Goal: Task Accomplishment & Management: Use online tool/utility

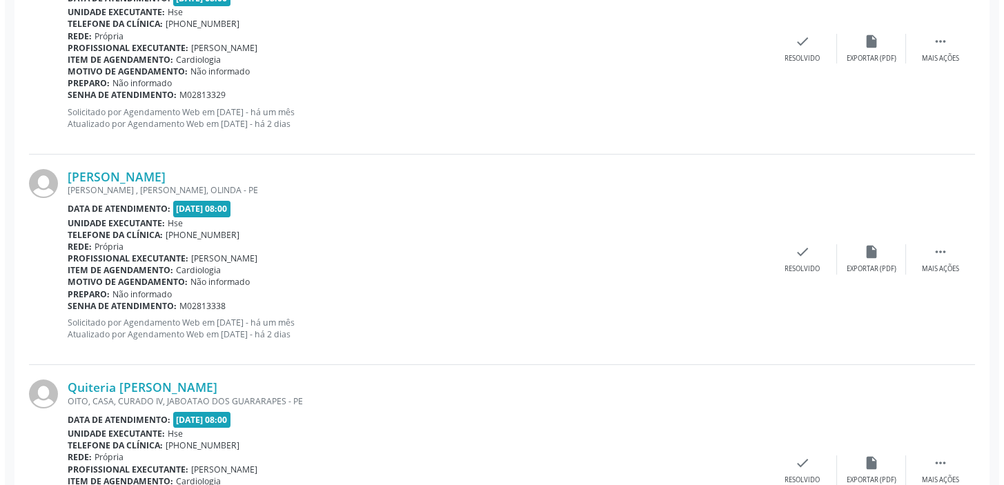
scroll to position [453, 0]
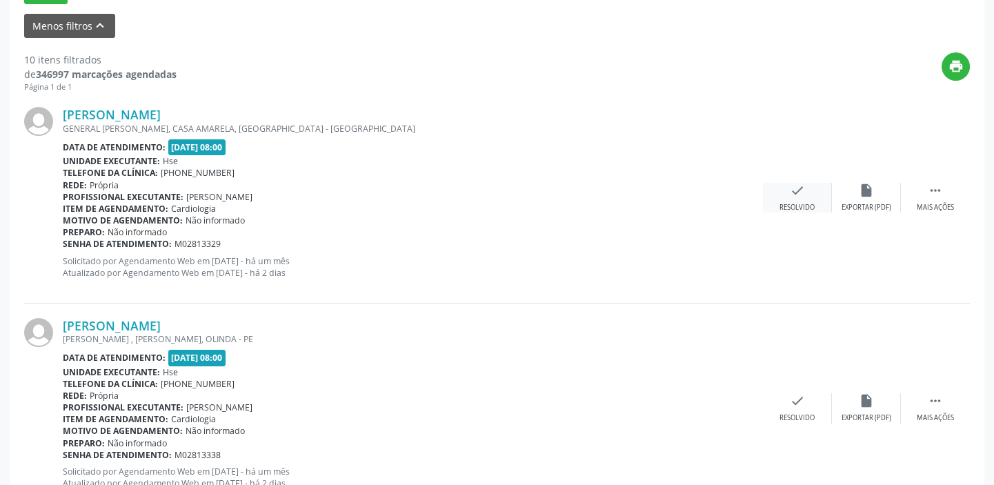
click at [802, 193] on icon "check" at bounding box center [797, 190] width 15 height 15
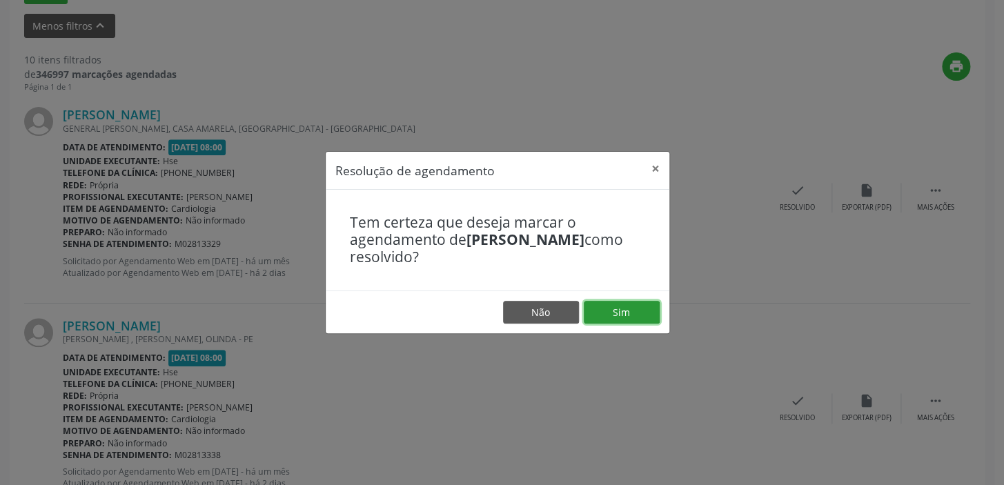
click at [629, 313] on button "Sim" at bounding box center [622, 312] width 76 height 23
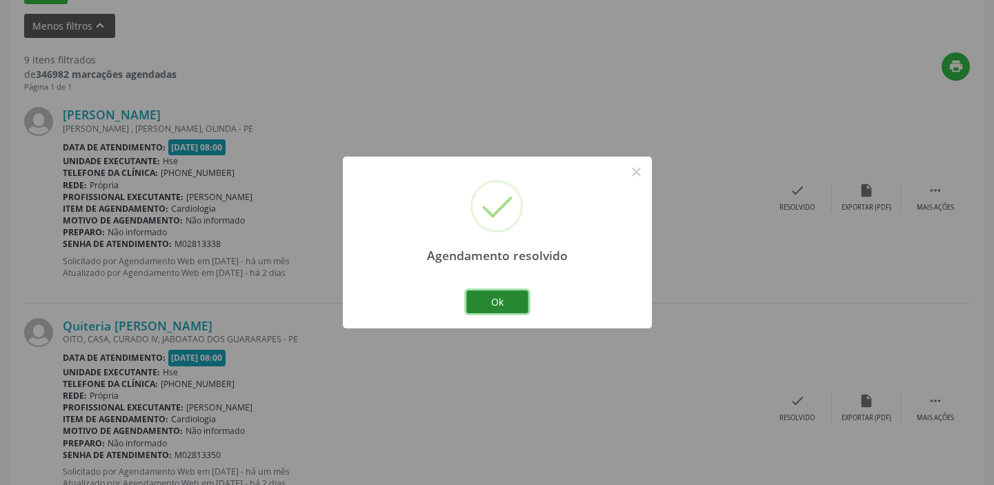
click at [503, 301] on button "Ok" at bounding box center [497, 301] width 62 height 23
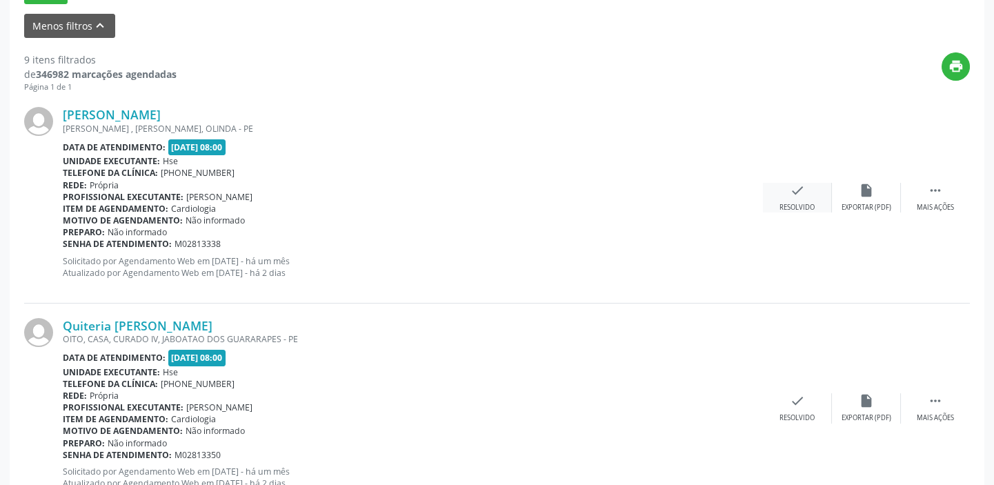
click at [796, 194] on icon "check" at bounding box center [797, 190] width 15 height 15
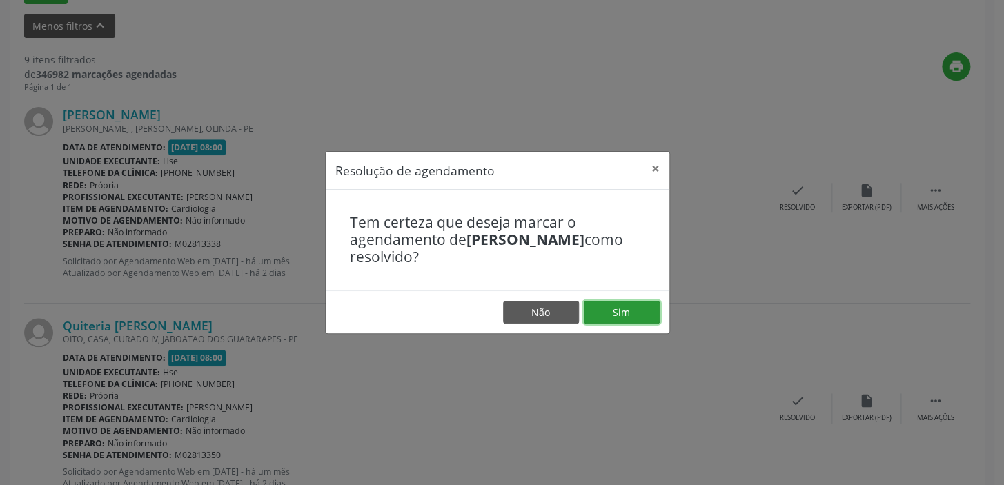
click at [642, 310] on button "Sim" at bounding box center [622, 312] width 76 height 23
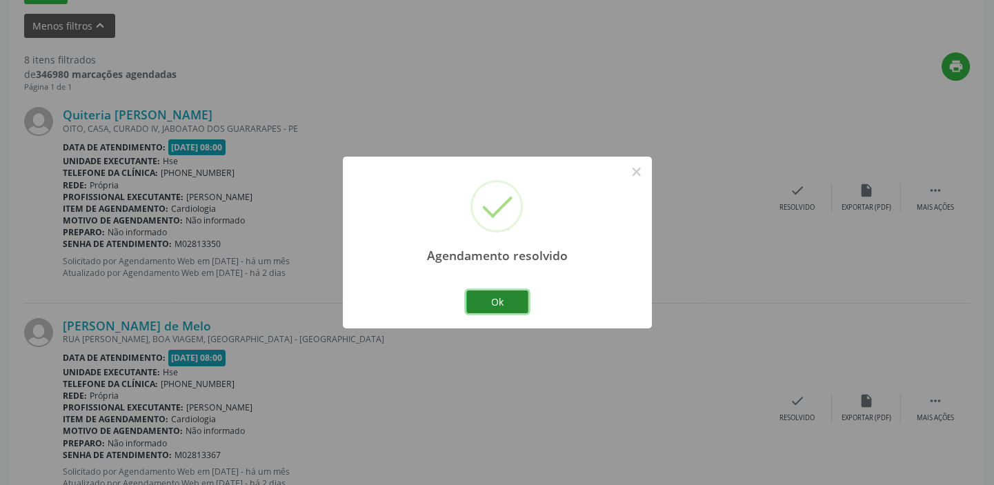
click at [502, 293] on button "Ok" at bounding box center [497, 301] width 62 height 23
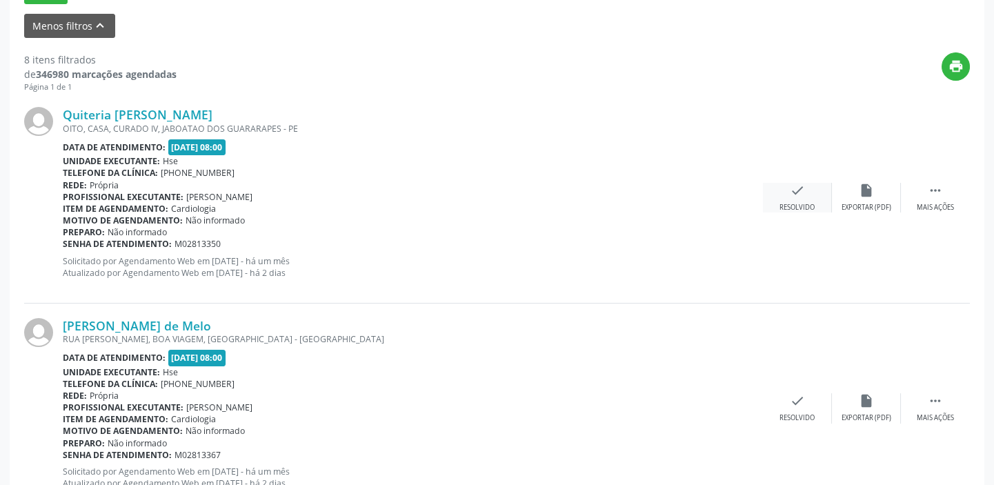
click at [813, 195] on div "check Resolvido" at bounding box center [797, 198] width 69 height 30
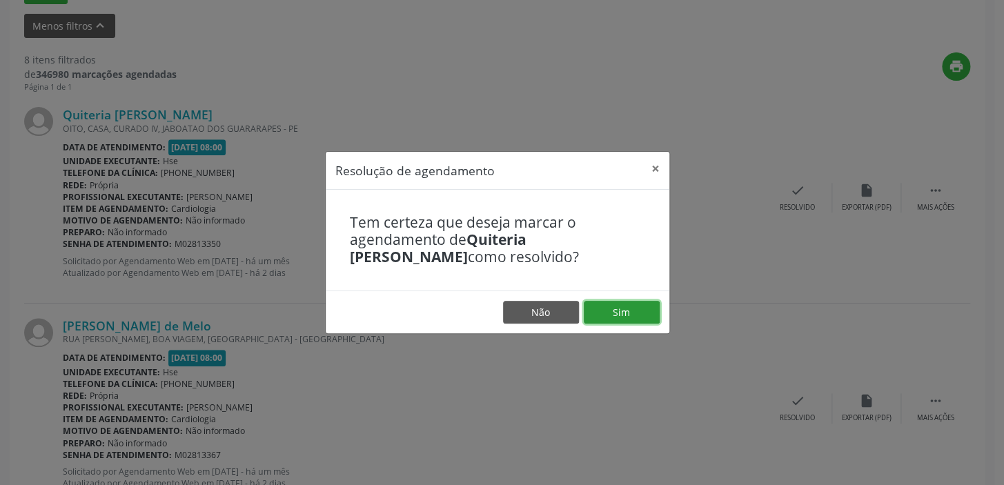
click at [632, 313] on button "Sim" at bounding box center [622, 312] width 76 height 23
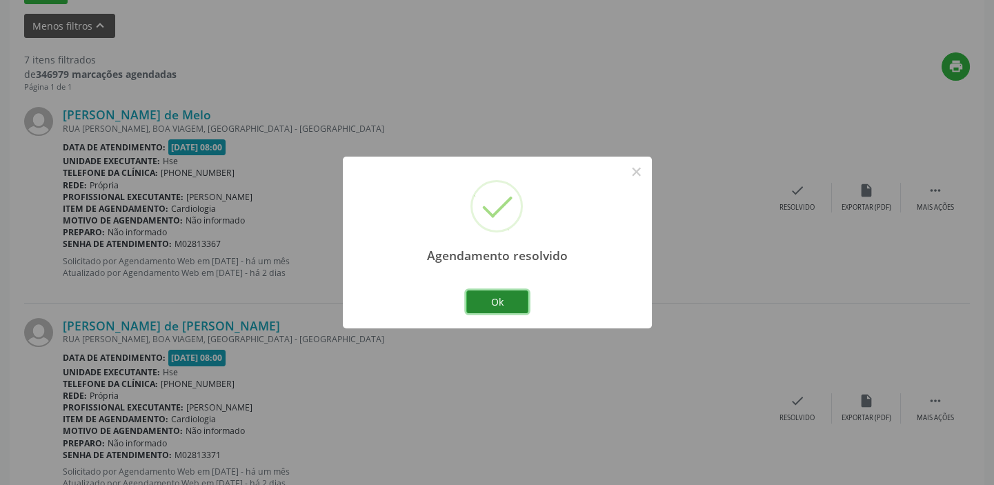
click at [513, 293] on button "Ok" at bounding box center [497, 301] width 62 height 23
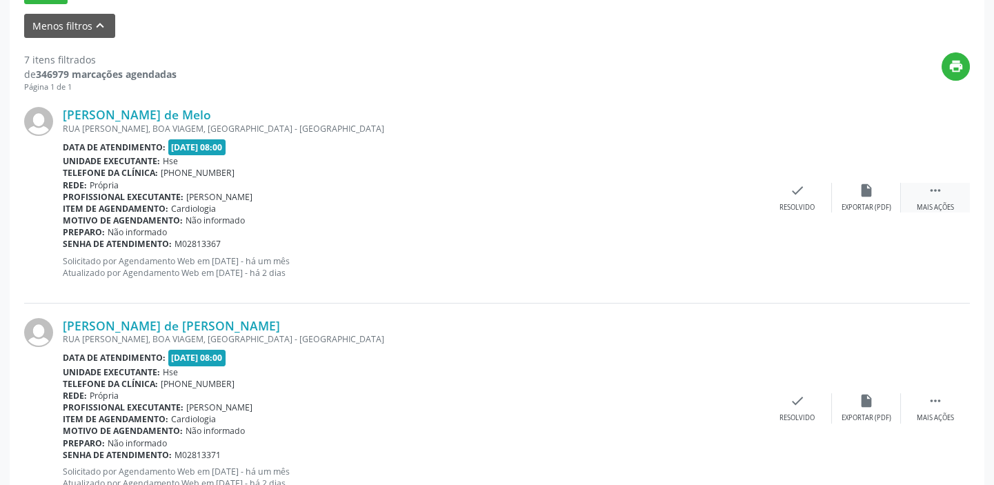
click at [929, 195] on icon "" at bounding box center [935, 190] width 15 height 15
click at [602, 200] on div "check Resolvido" at bounding box center [590, 198] width 69 height 30
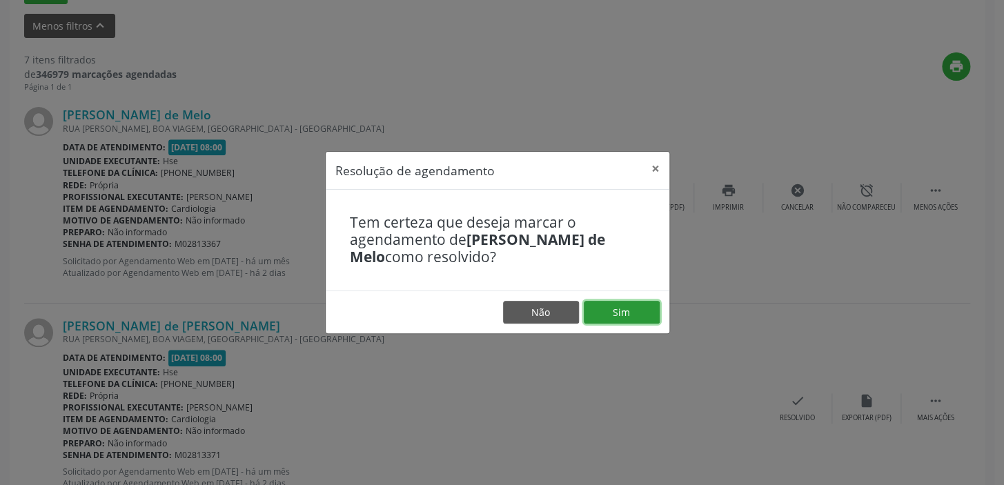
click at [635, 310] on button "Sim" at bounding box center [622, 312] width 76 height 23
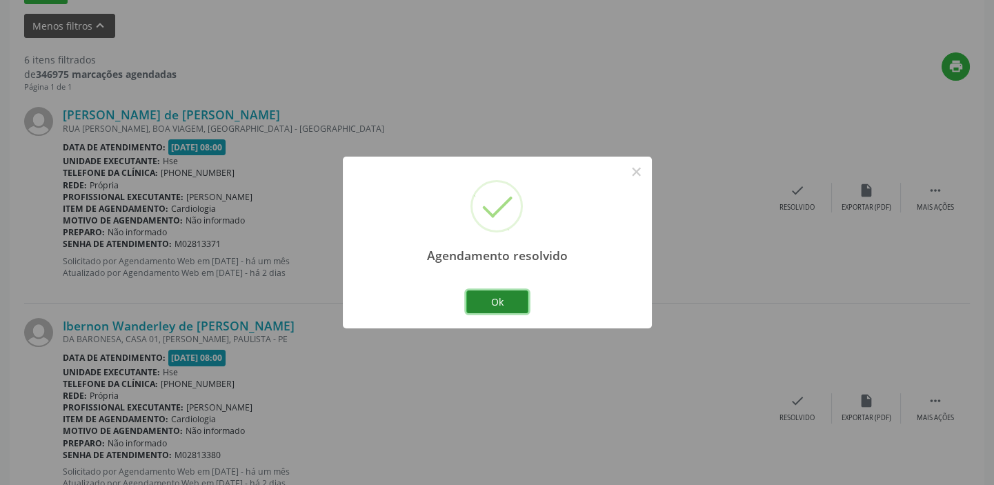
click at [503, 294] on button "Ok" at bounding box center [497, 301] width 62 height 23
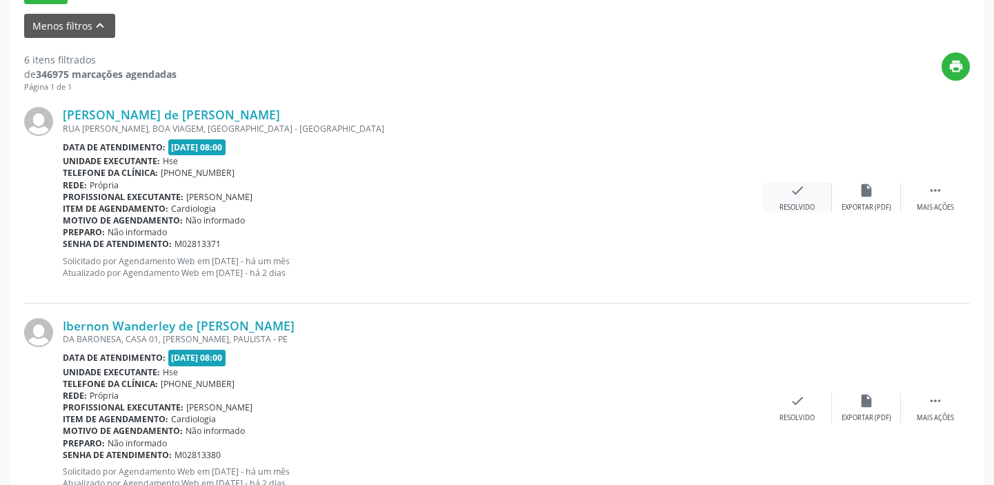
click at [790, 188] on icon "check" at bounding box center [797, 190] width 15 height 15
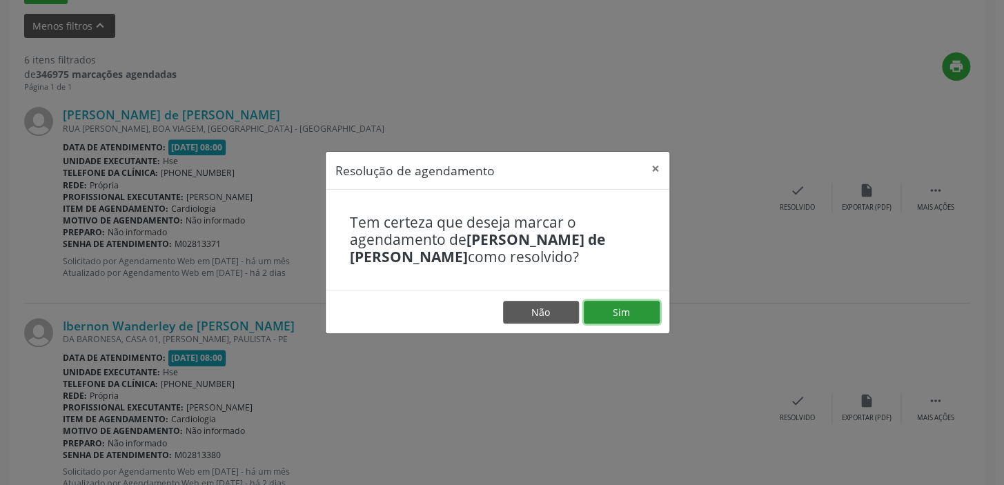
click at [608, 309] on button "Sim" at bounding box center [622, 312] width 76 height 23
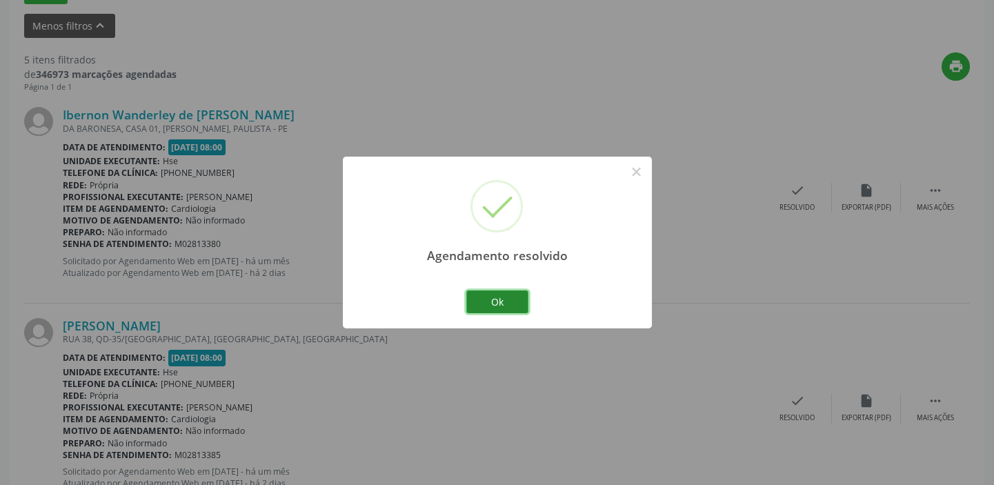
click at [515, 300] on button "Ok" at bounding box center [497, 301] width 62 height 23
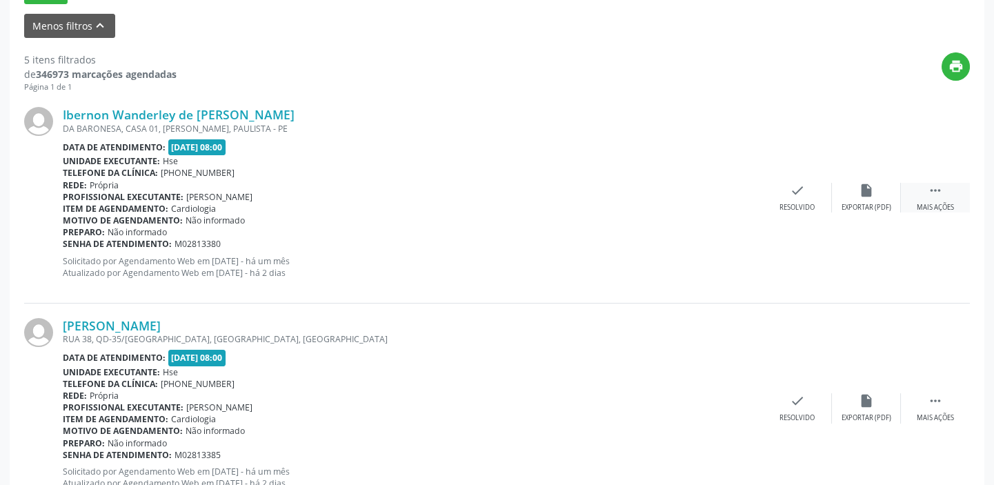
click at [925, 187] on div " Mais ações" at bounding box center [935, 198] width 69 height 30
click at [869, 197] on div "alarm_off Não compareceu" at bounding box center [866, 198] width 69 height 30
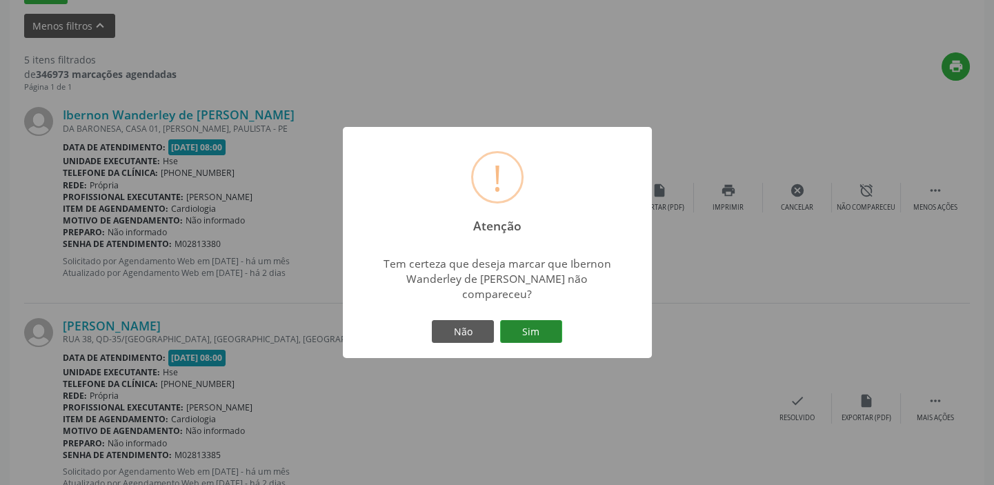
click at [545, 320] on button "Sim" at bounding box center [531, 331] width 62 height 23
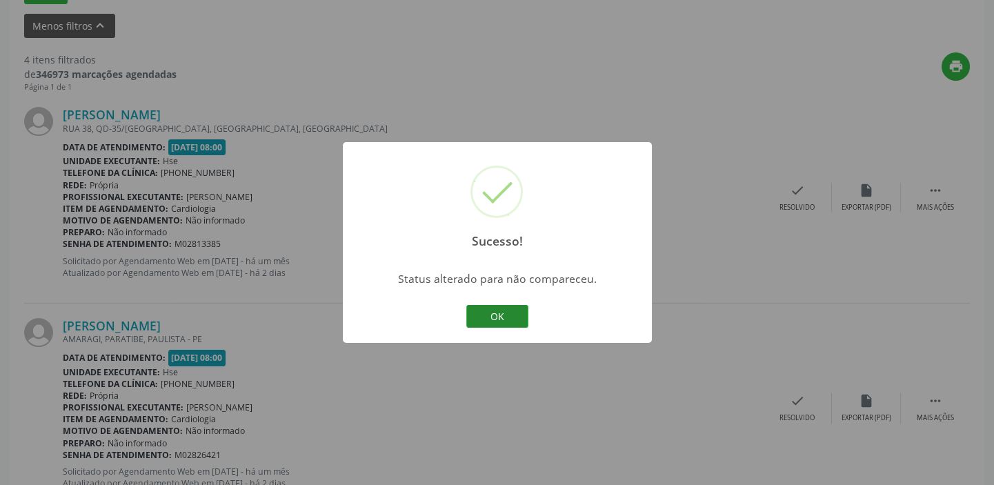
click at [522, 318] on button "OK" at bounding box center [497, 316] width 62 height 23
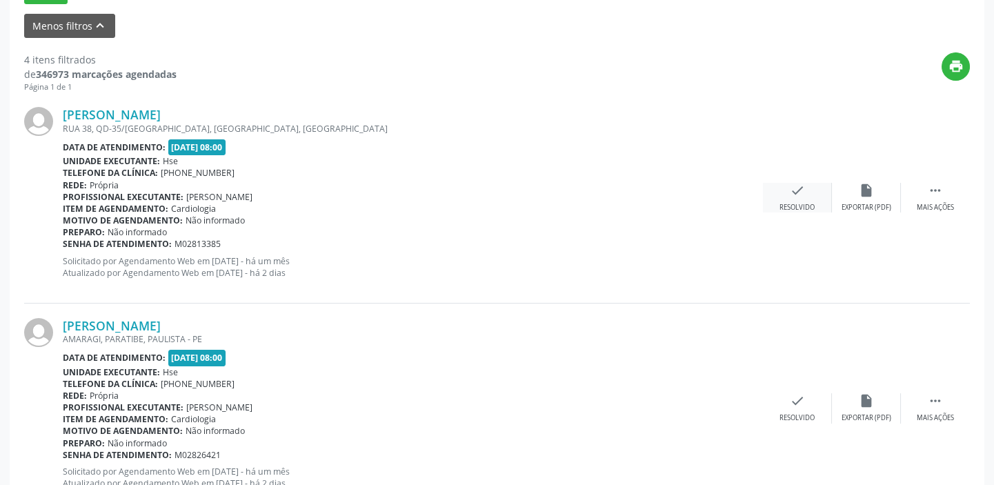
click at [791, 193] on icon "check" at bounding box center [797, 190] width 15 height 15
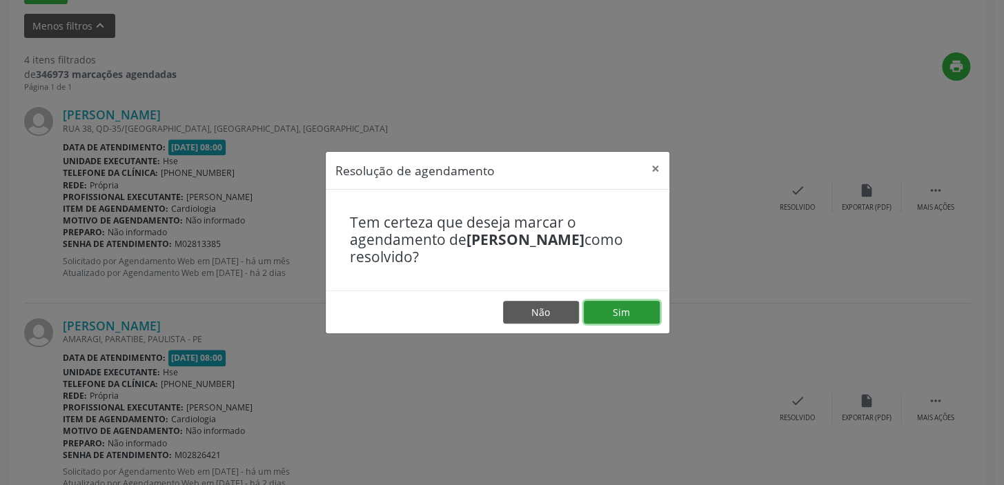
click at [632, 309] on button "Sim" at bounding box center [622, 312] width 76 height 23
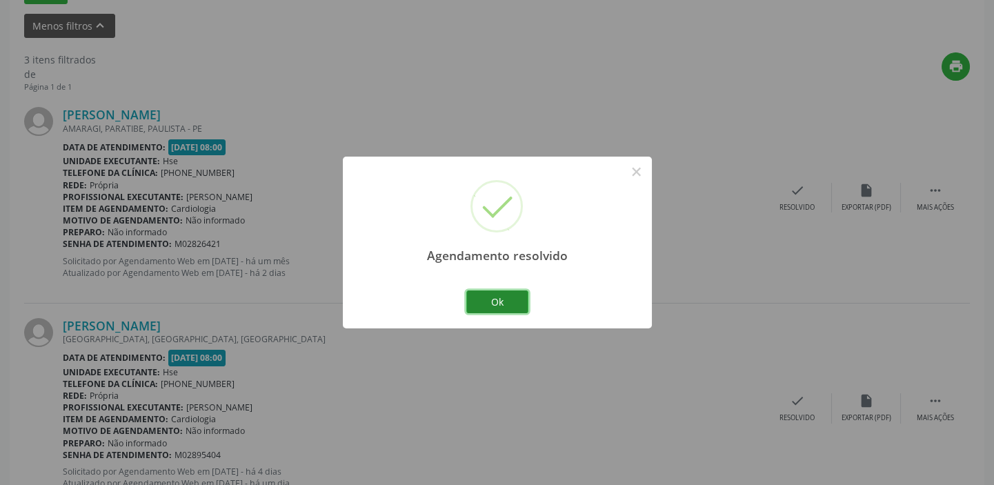
click at [515, 297] on button "Ok" at bounding box center [497, 301] width 62 height 23
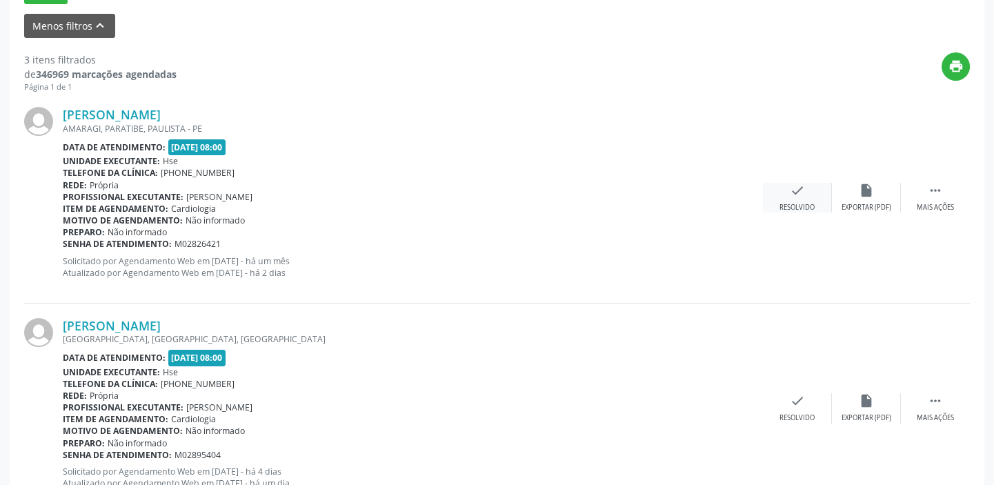
click at [806, 193] on div "check Resolvido" at bounding box center [797, 198] width 69 height 30
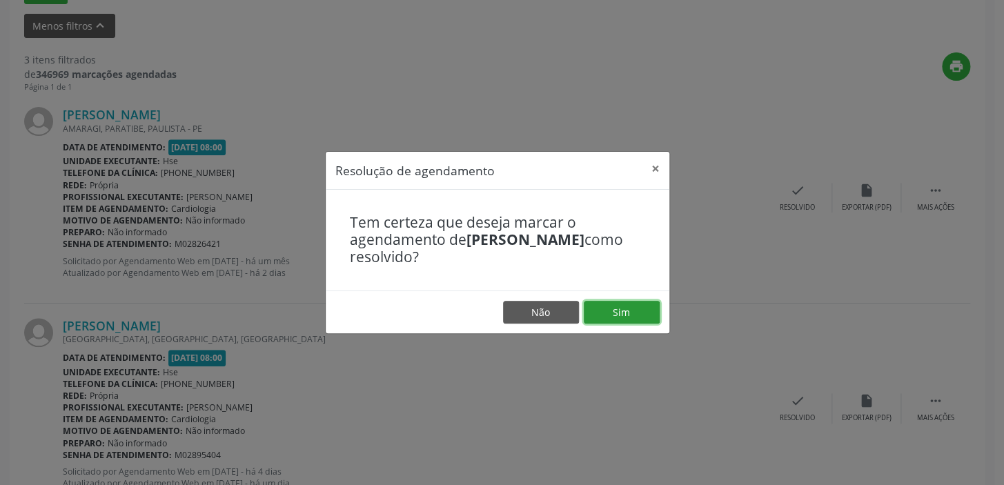
click at [630, 314] on button "Sim" at bounding box center [622, 312] width 76 height 23
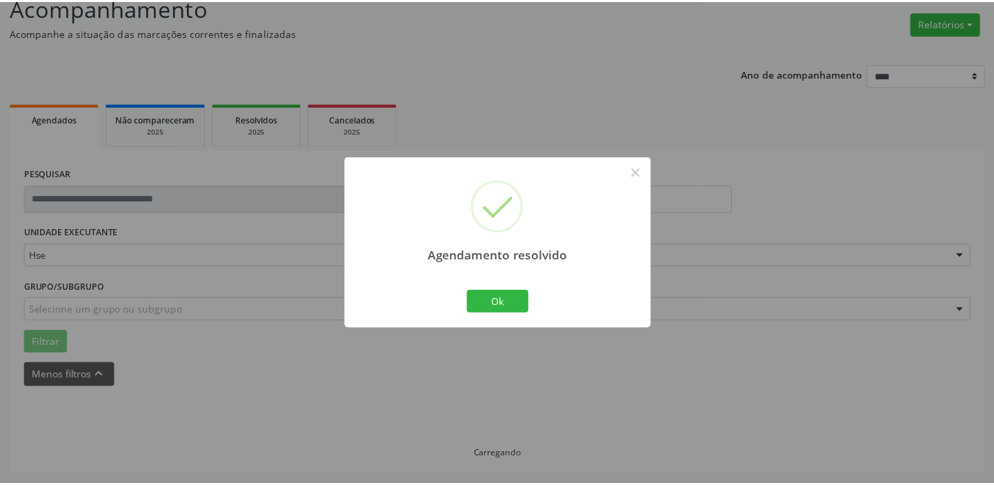
scroll to position [102, 0]
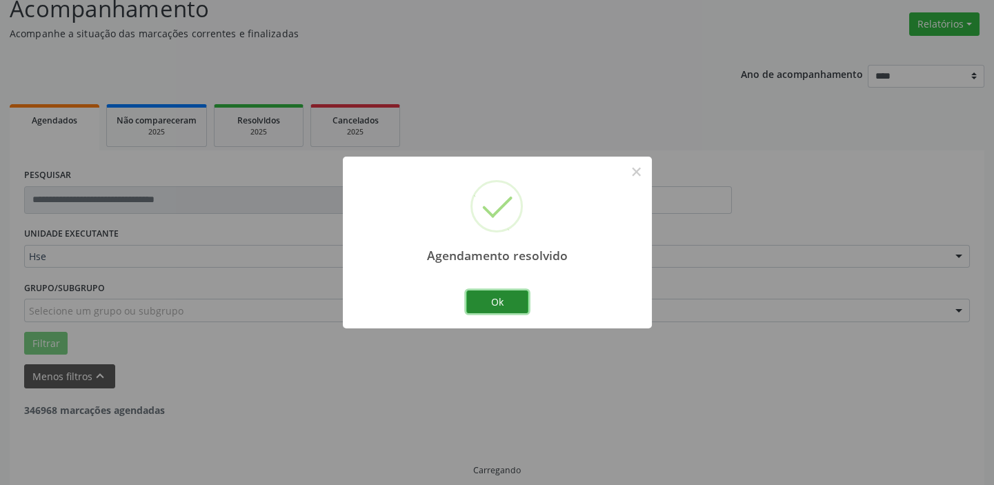
click at [505, 302] on button "Ok" at bounding box center [497, 301] width 62 height 23
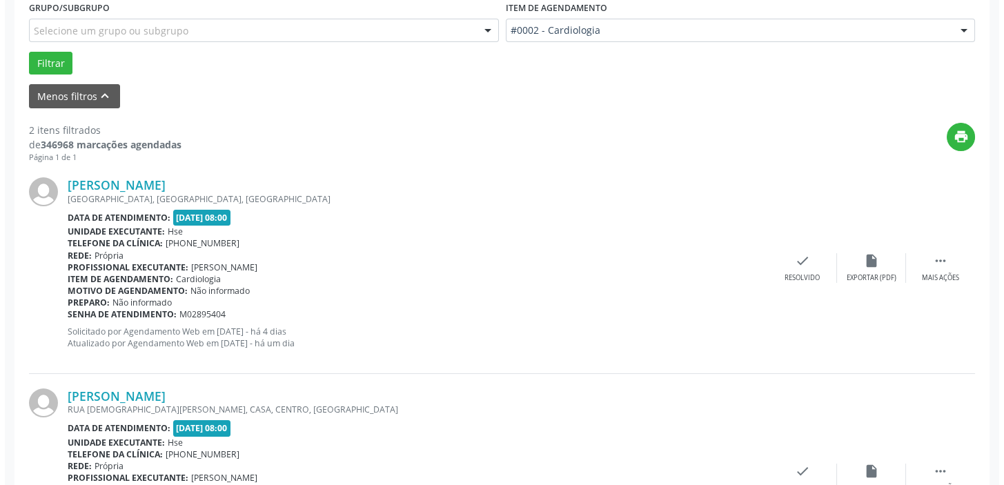
scroll to position [401, 0]
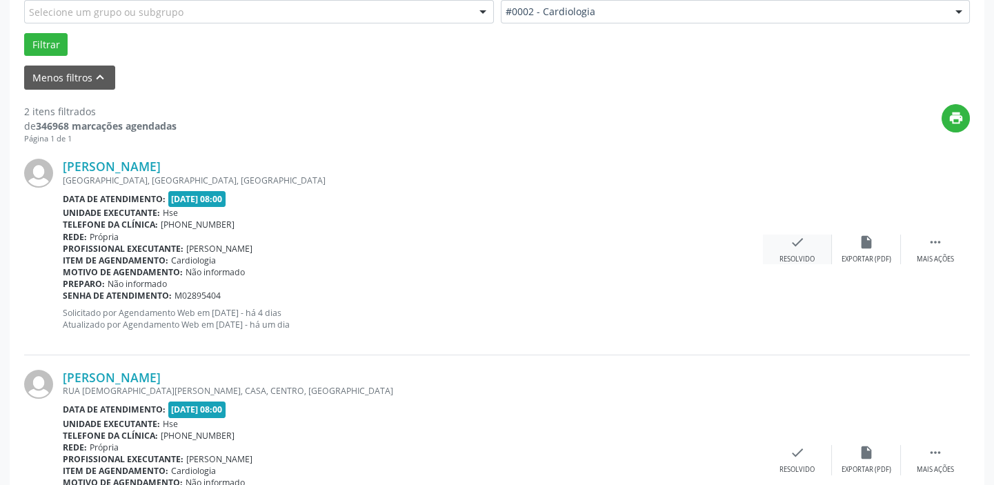
click at [786, 241] on div "check Resolvido" at bounding box center [797, 250] width 69 height 30
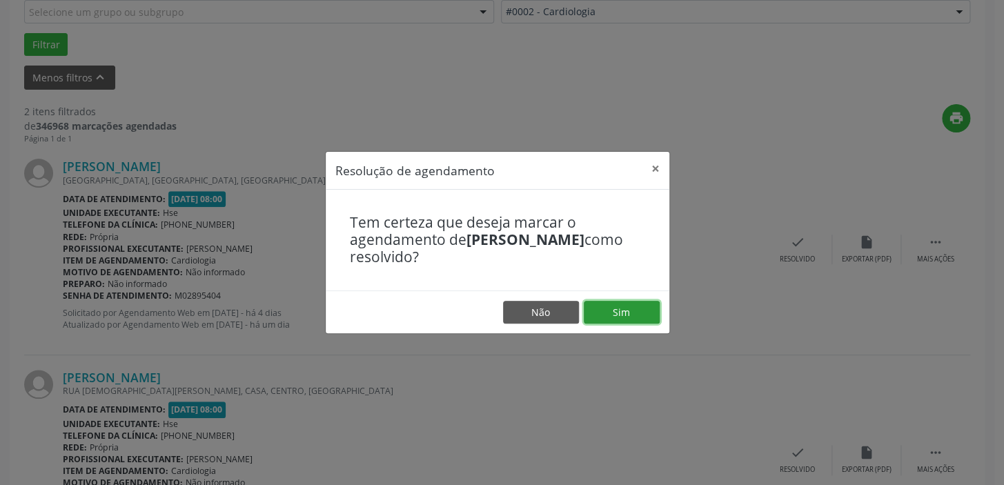
click at [606, 309] on button "Sim" at bounding box center [622, 312] width 76 height 23
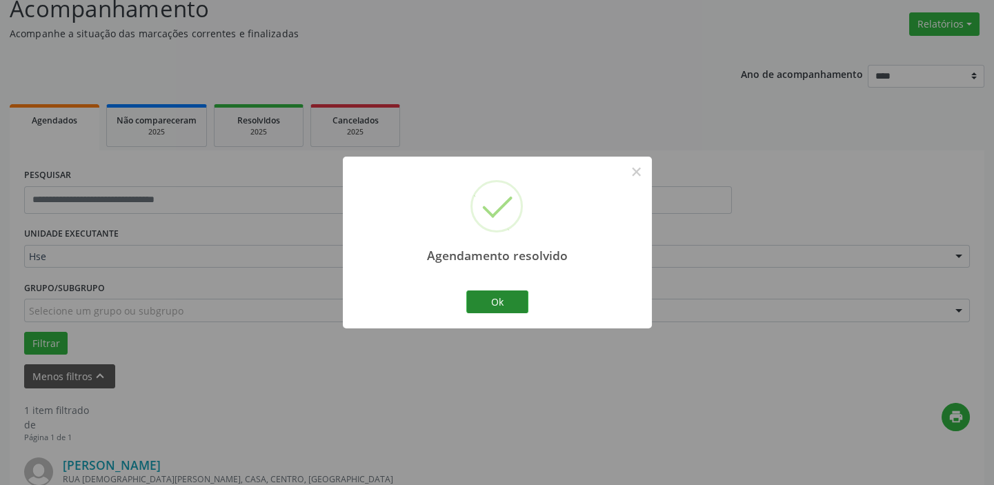
scroll to position [294, 0]
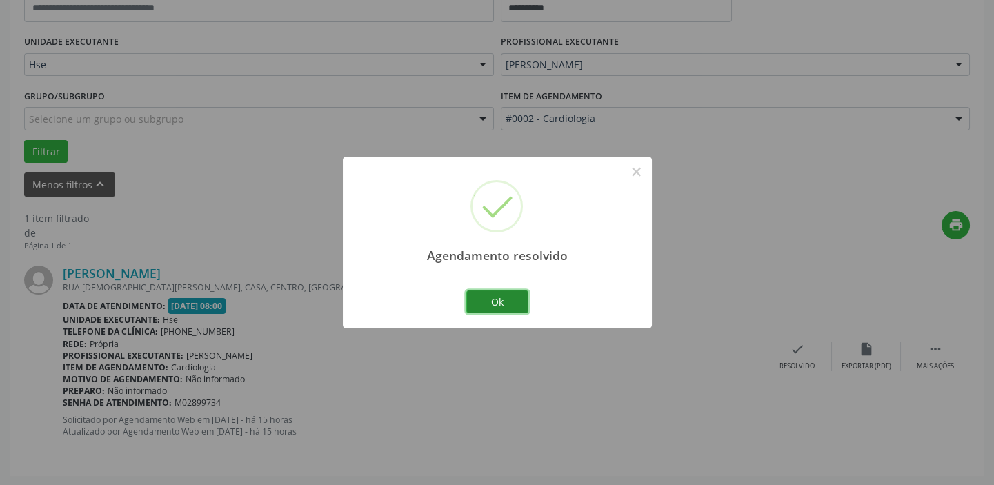
click at [504, 297] on button "Ok" at bounding box center [497, 301] width 62 height 23
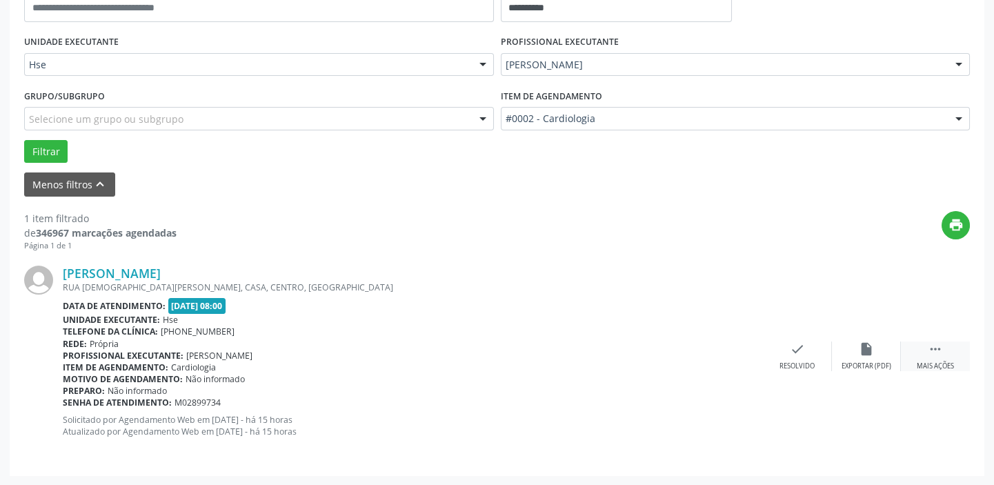
click at [944, 346] on div " Mais ações" at bounding box center [935, 356] width 69 height 30
click at [873, 348] on icon "alarm_off" at bounding box center [866, 348] width 15 height 15
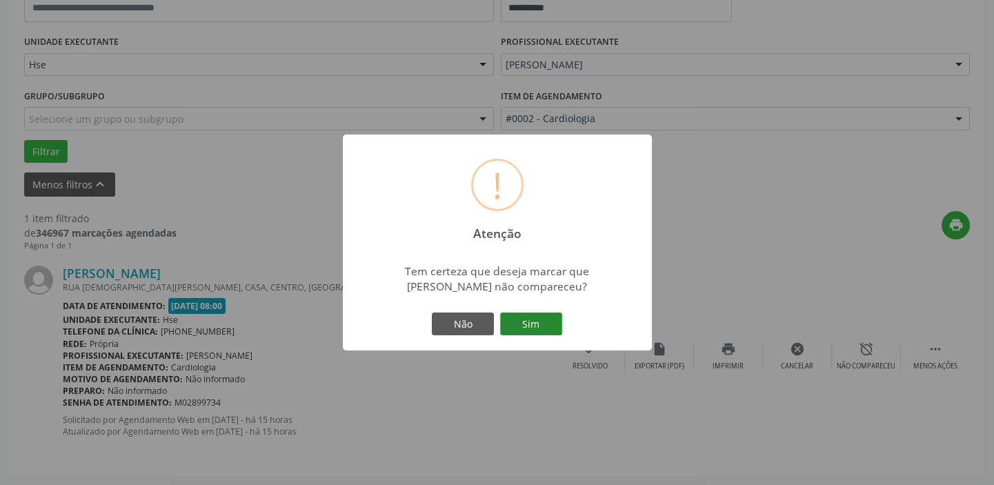
click at [524, 321] on button "Sim" at bounding box center [531, 324] width 62 height 23
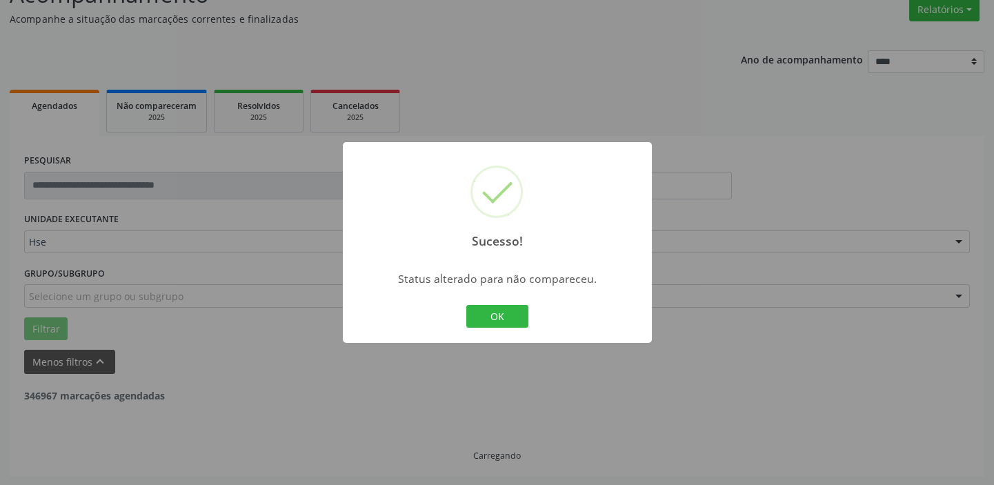
scroll to position [72, 0]
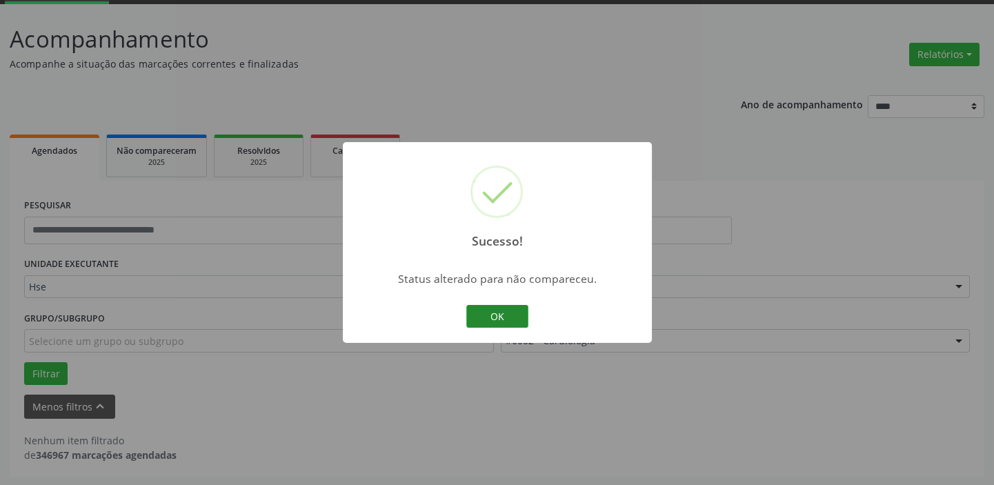
click at [510, 319] on button "OK" at bounding box center [497, 316] width 62 height 23
